Goal: Transaction & Acquisition: Purchase product/service

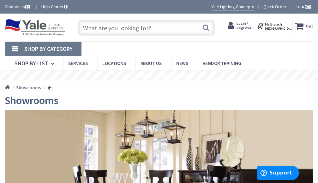
click at [105, 31] on input "text" at bounding box center [146, 28] width 137 height 16
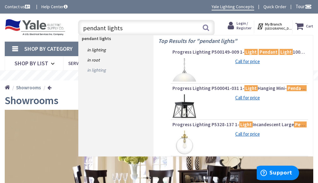
type input "pendant lights"
click at [97, 69] on link "in Lighting" at bounding box center [116, 70] width 75 height 10
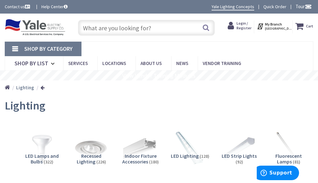
click at [98, 27] on input "text" at bounding box center [146, 28] width 137 height 16
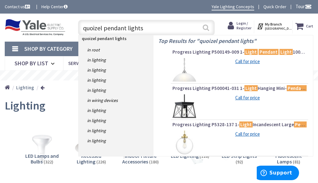
type input "quoizel pendant lights"
click at [203, 27] on button "Search" at bounding box center [206, 28] width 8 height 14
